Goal: Task Accomplishment & Management: Manage account settings

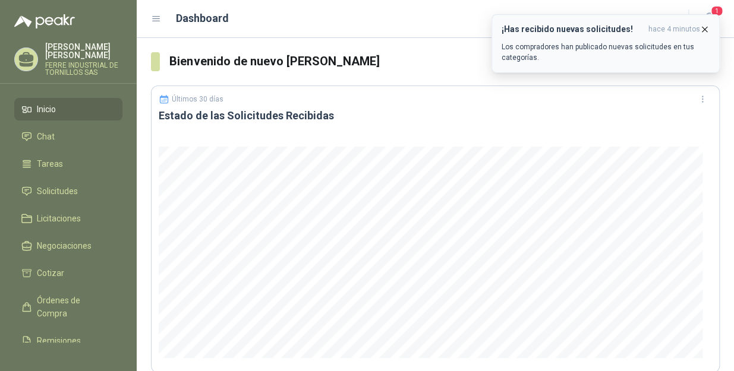
click at [705, 30] on icon "button" at bounding box center [704, 29] width 5 height 5
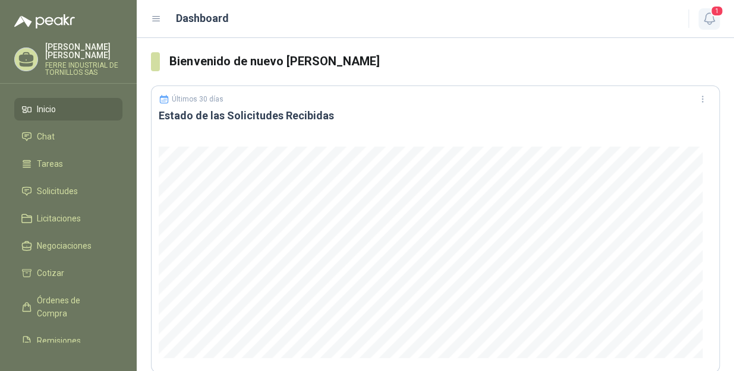
click at [708, 20] on icon "button" at bounding box center [709, 18] width 15 height 15
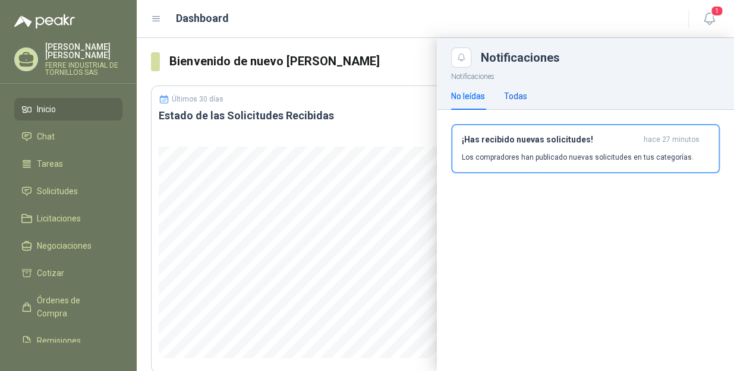
click at [515, 99] on div "Todas" at bounding box center [515, 96] width 23 height 13
click at [476, 97] on div "No leídas" at bounding box center [468, 96] width 34 height 13
click at [421, 17] on div "Dashboard" at bounding box center [412, 18] width 523 height 17
click at [69, 103] on li "Inicio" at bounding box center [68, 109] width 94 height 13
click at [59, 185] on span "Solicitudes" at bounding box center [57, 191] width 41 height 13
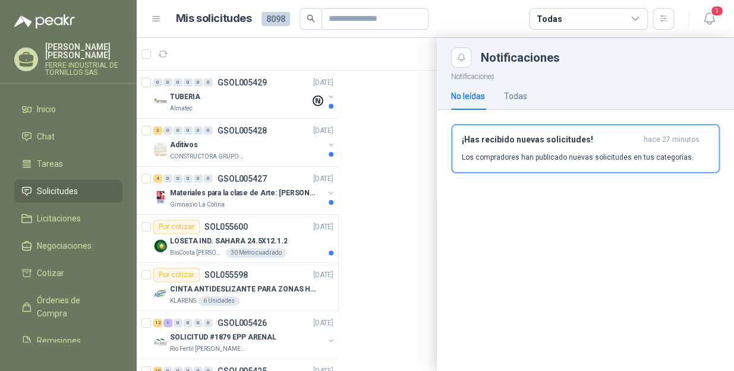
click at [253, 106] on div at bounding box center [435, 204] width 597 height 333
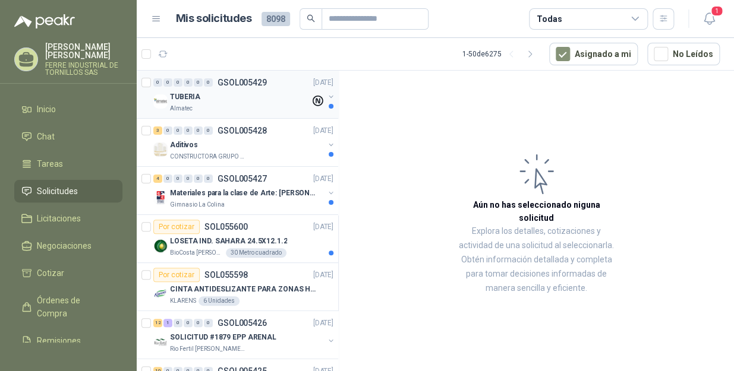
click at [240, 105] on div "Almatec" at bounding box center [240, 109] width 140 height 10
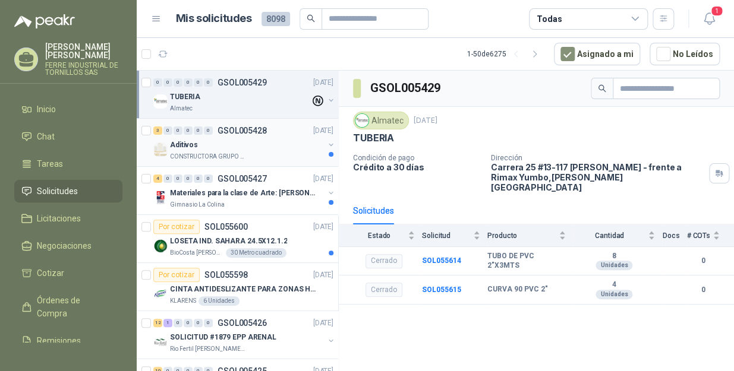
click at [235, 154] on p "CONSTRUCTORA GRUPO FIP" at bounding box center [207, 157] width 75 height 10
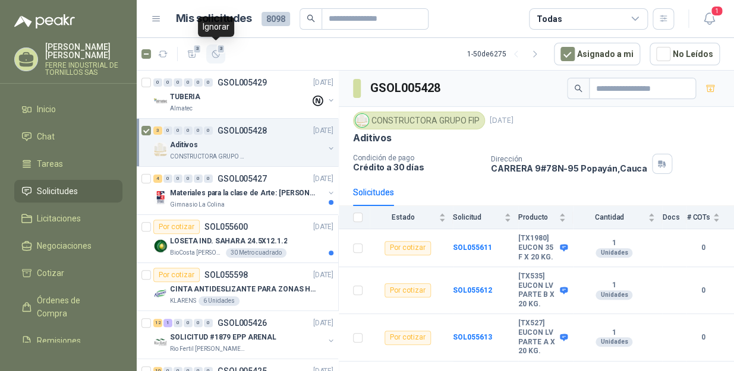
click at [213, 56] on icon "button" at bounding box center [215, 54] width 7 height 7
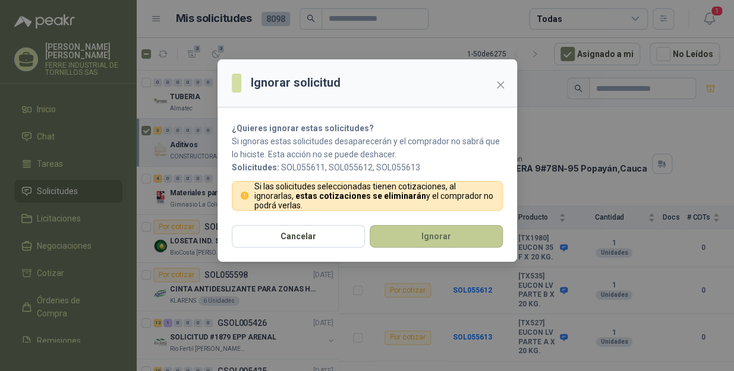
click at [390, 244] on button "Ignorar" at bounding box center [436, 236] width 133 height 23
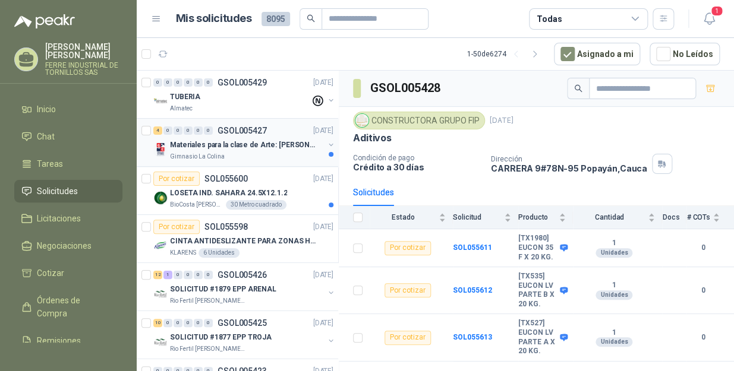
click at [293, 145] on p "Materiales para la clase de Arte: [PERSON_NAME]" at bounding box center [244, 145] width 148 height 11
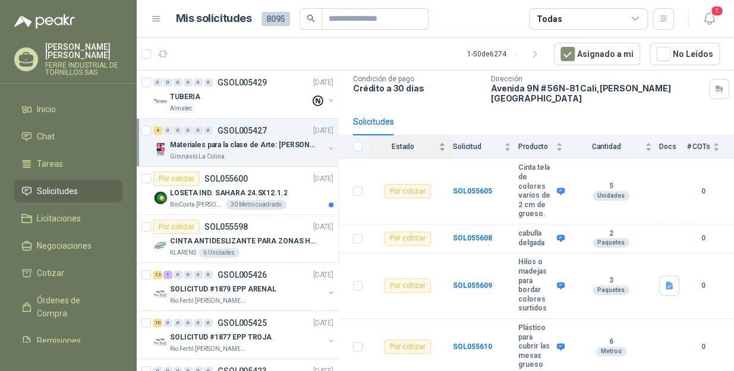
scroll to position [89, 0]
click at [217, 52] on span "4" at bounding box center [221, 49] width 8 height 10
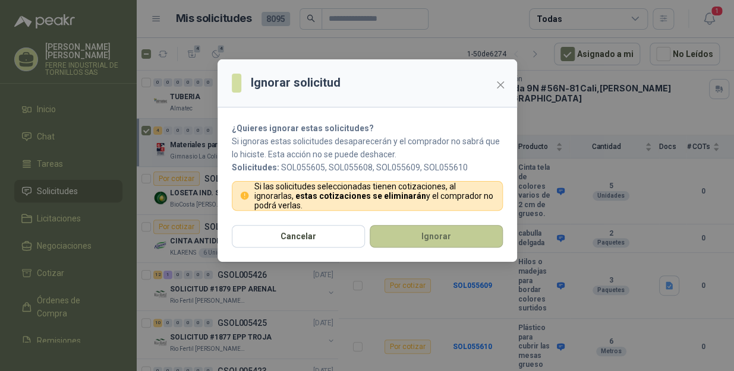
click at [406, 239] on button "Ignorar" at bounding box center [436, 236] width 133 height 23
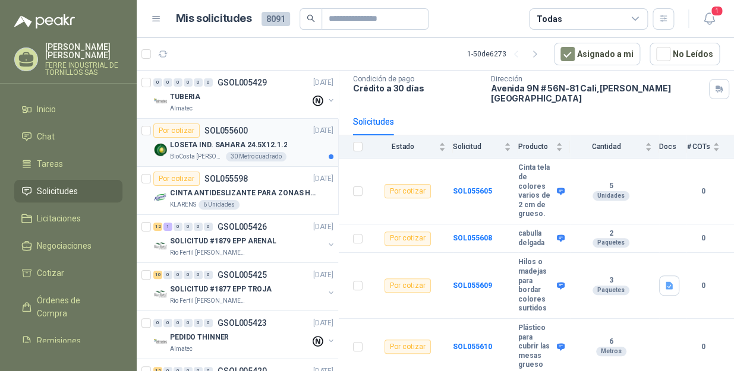
click at [286, 136] on div "Por cotizar SOL055600 [DATE]" at bounding box center [243, 131] width 180 height 14
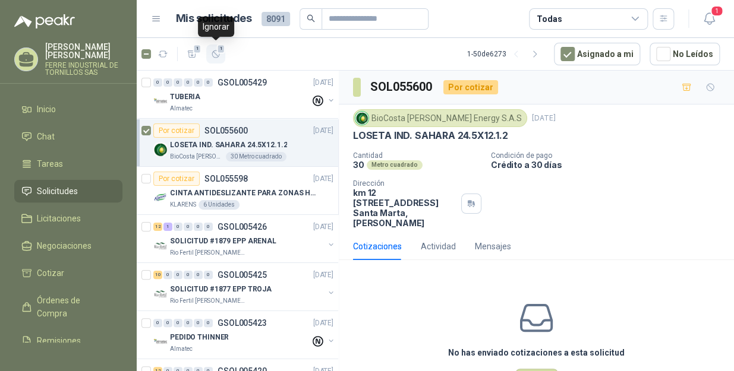
click at [214, 59] on button "1" at bounding box center [215, 54] width 19 height 19
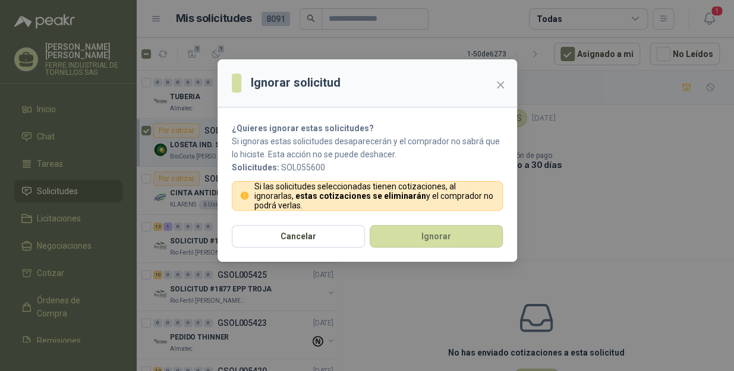
click at [384, 223] on section "¿Quieres ignorar estas solicitudes? Si ignoras estas solicitudes desaparecerán …" at bounding box center [366, 167] width 299 height 118
click at [388, 234] on button "Ignorar" at bounding box center [436, 236] width 133 height 23
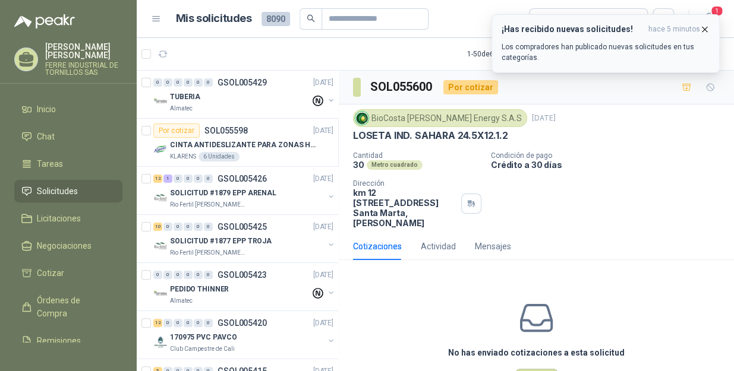
click at [702, 29] on icon "button" at bounding box center [704, 29] width 10 height 10
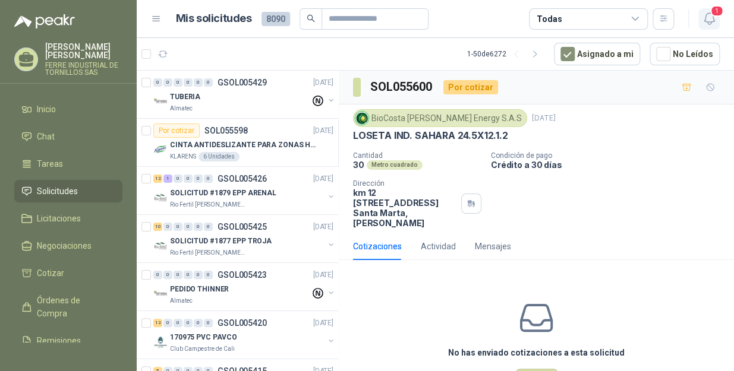
click at [709, 15] on icon "button" at bounding box center [709, 18] width 15 height 15
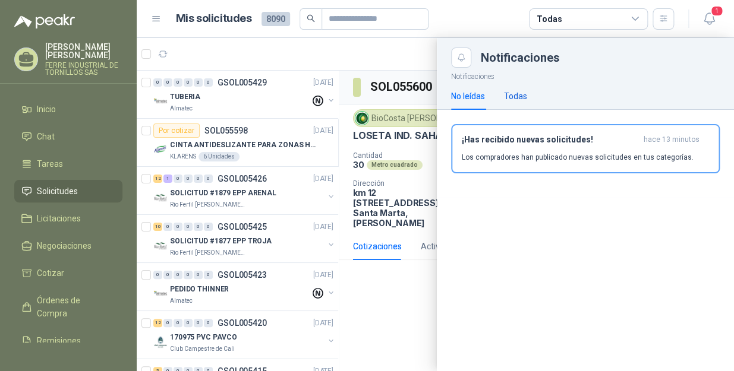
click at [510, 97] on div "Todas" at bounding box center [515, 96] width 23 height 13
click at [458, 100] on div "No leídas" at bounding box center [468, 96] width 34 height 13
click at [386, 53] on div at bounding box center [435, 204] width 597 height 333
